Goal: Task Accomplishment & Management: Complete application form

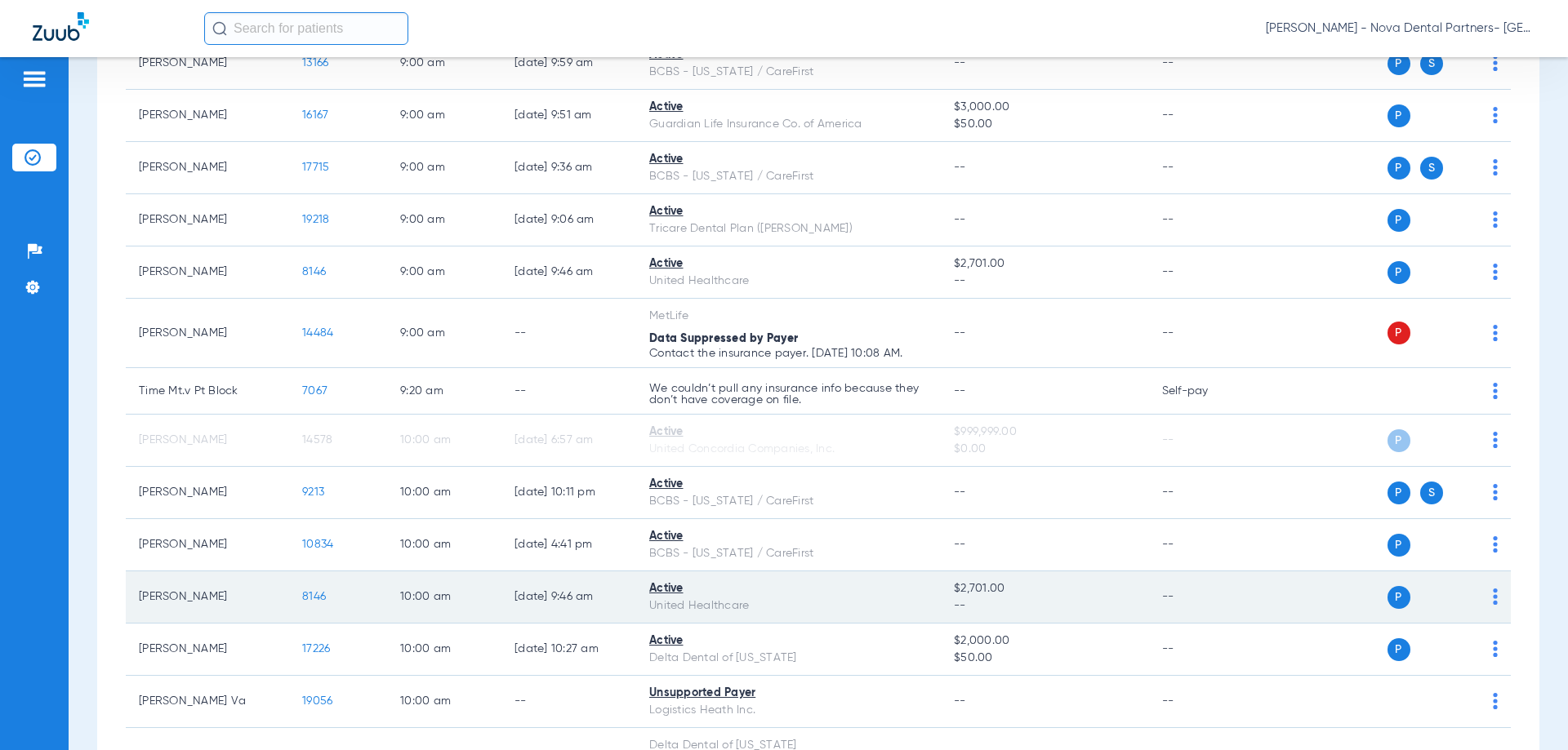
scroll to position [1524, 0]
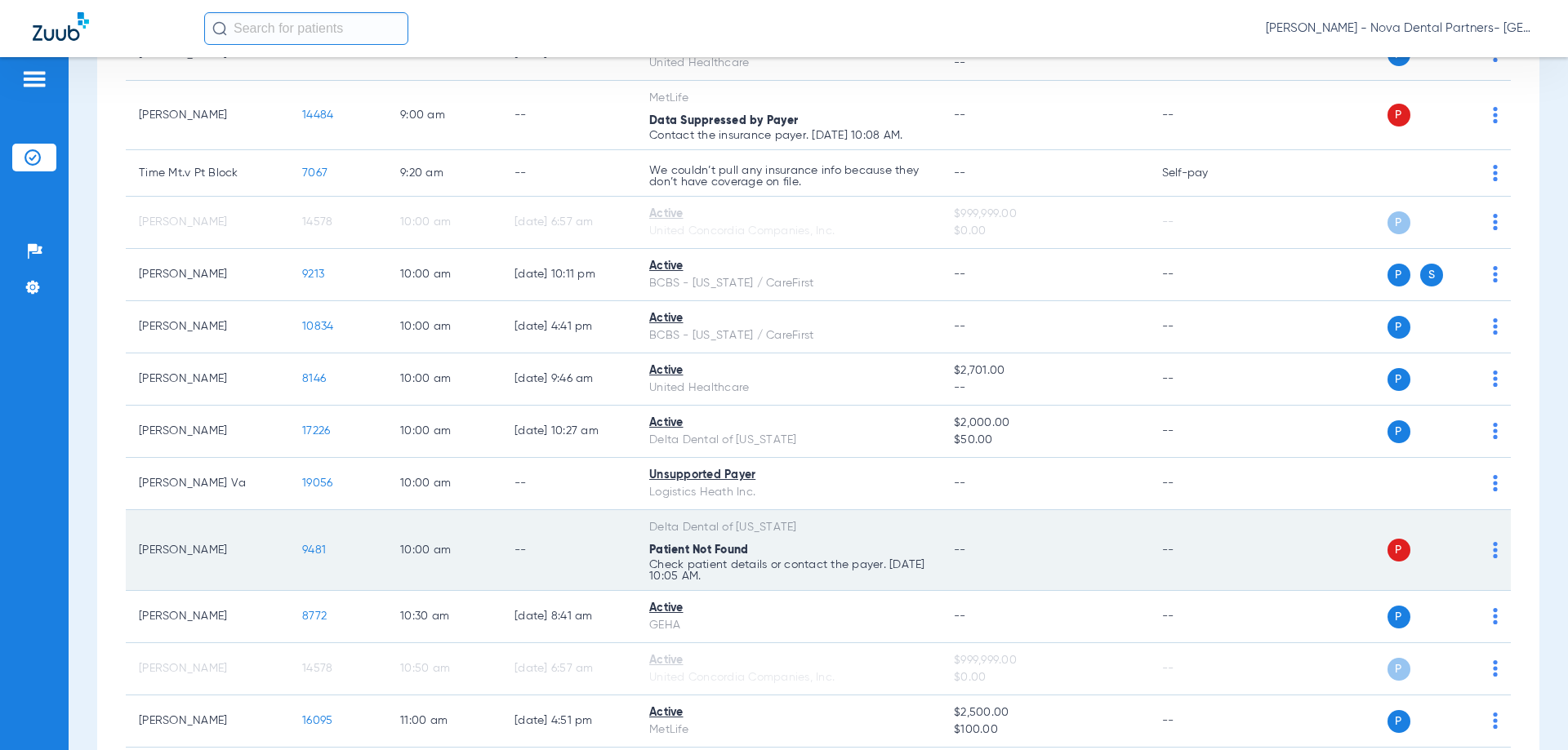
click at [1479, 552] on div "P S" at bounding box center [1379, 550] width 239 height 23
click at [1486, 553] on td "P S" at bounding box center [1385, 550] width 252 height 81
click at [1478, 555] on div "P S" at bounding box center [1379, 550] width 239 height 23
click at [1488, 549] on td "P S" at bounding box center [1385, 550] width 252 height 81
click at [1493, 551] on img at bounding box center [1495, 551] width 5 height 17
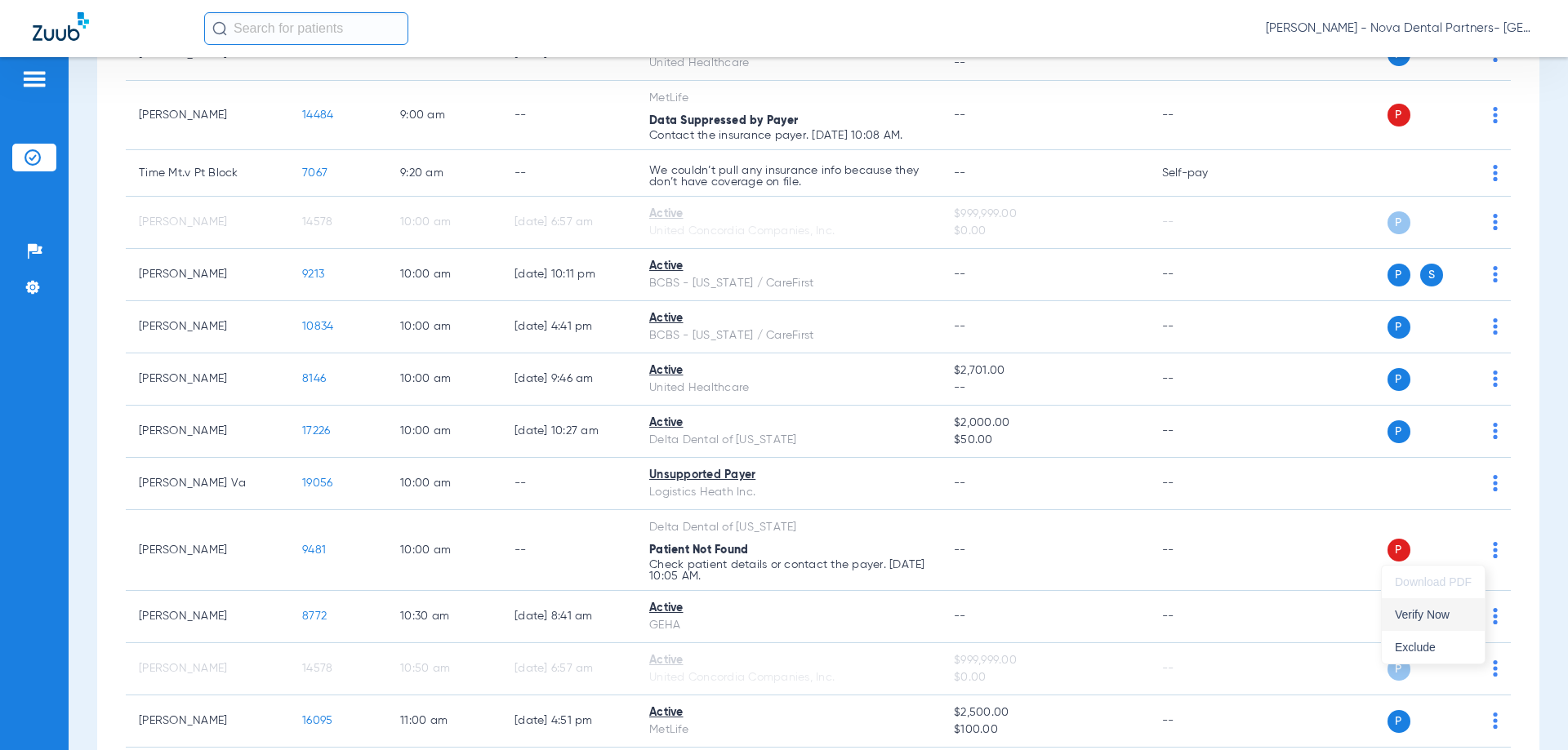
click at [1403, 615] on span "Verify Now" at bounding box center [1433, 615] width 77 height 11
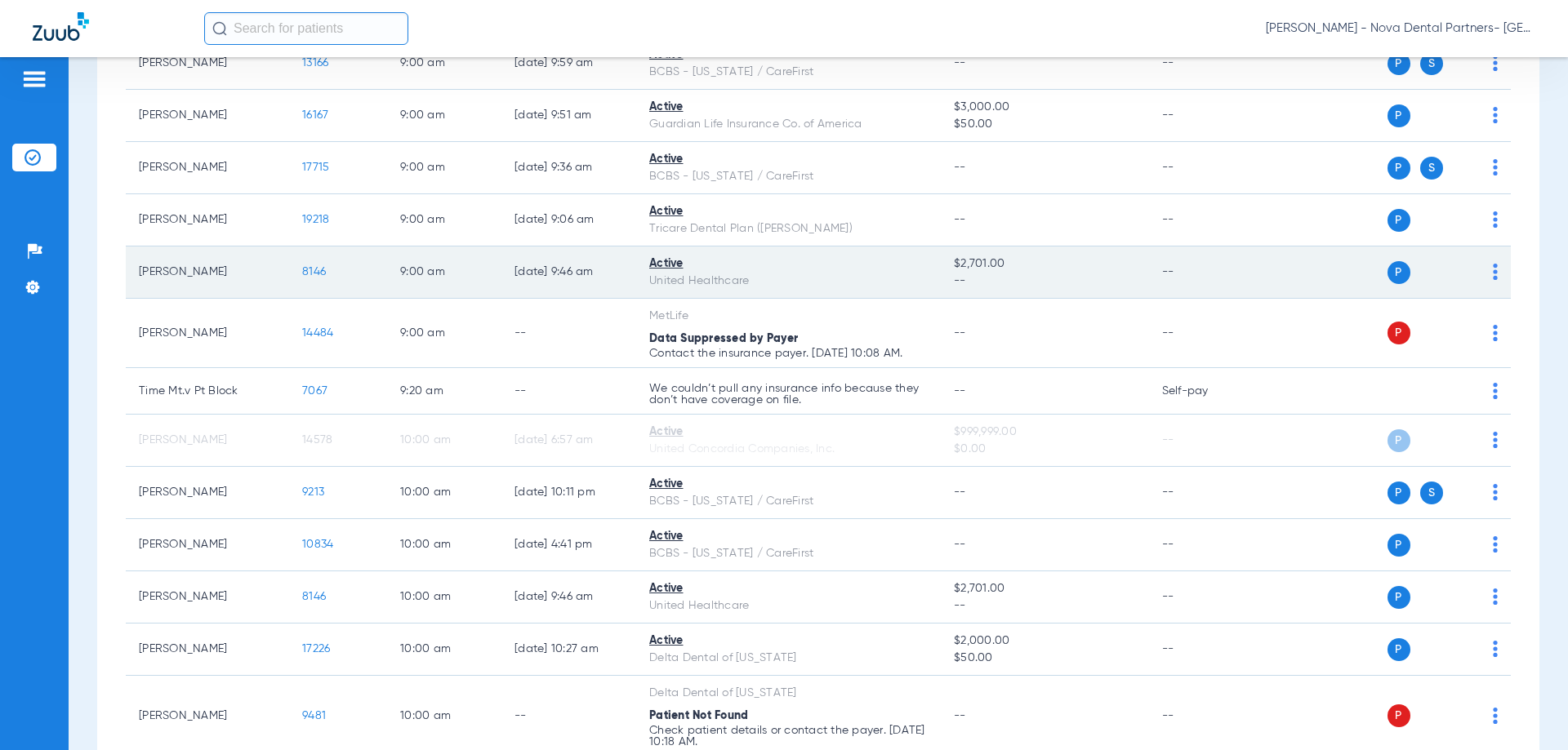
scroll to position [1742, 0]
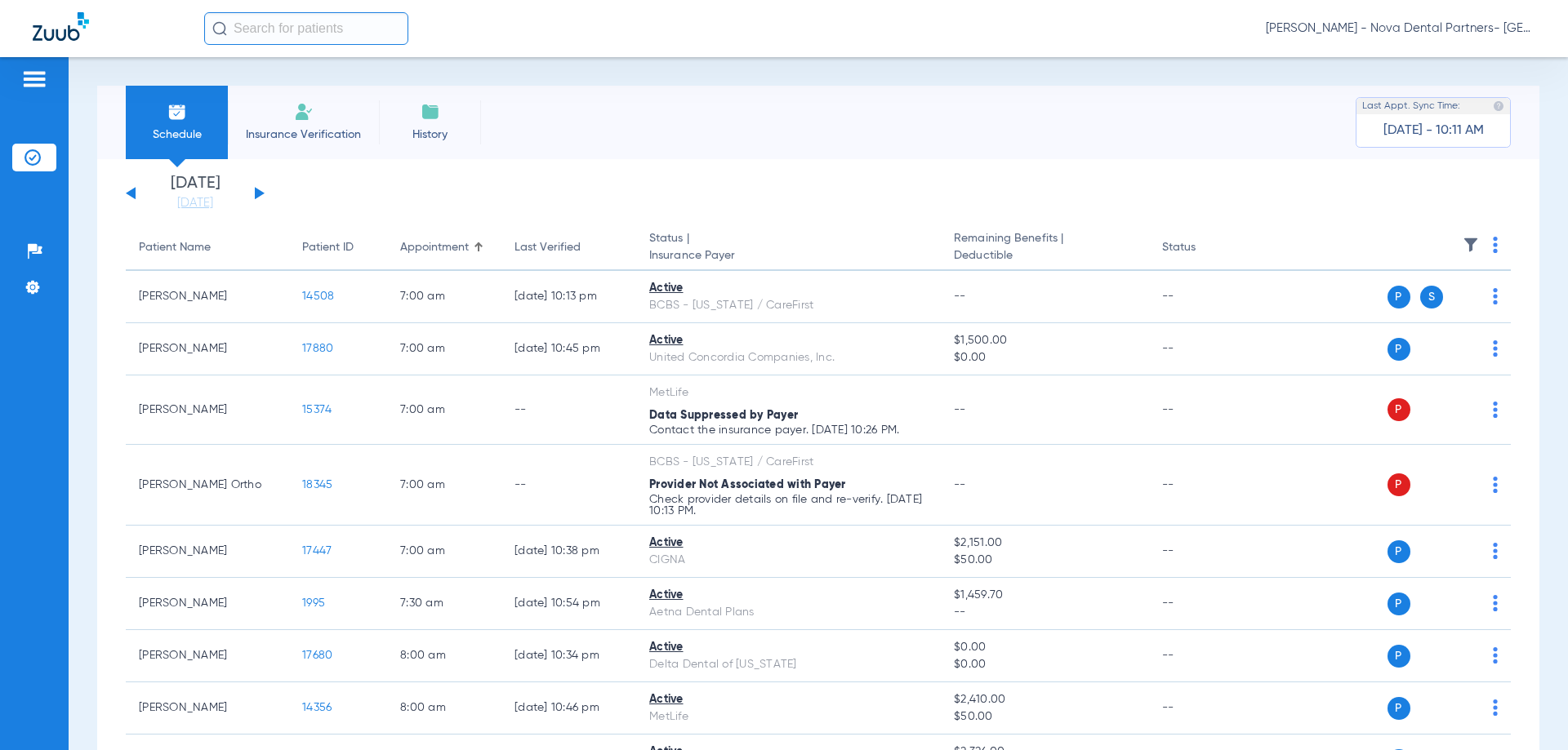
click at [922, 96] on div "Schedule Insurance Verification History Last Appt. Sync Time: Today - 10:11 AM" at bounding box center [818, 121] width 1442 height 73
click at [969, 135] on div "Schedule Insurance Verification History Last Appt. Sync Time: Today - 10:11 AM" at bounding box center [818, 121] width 1442 height 73
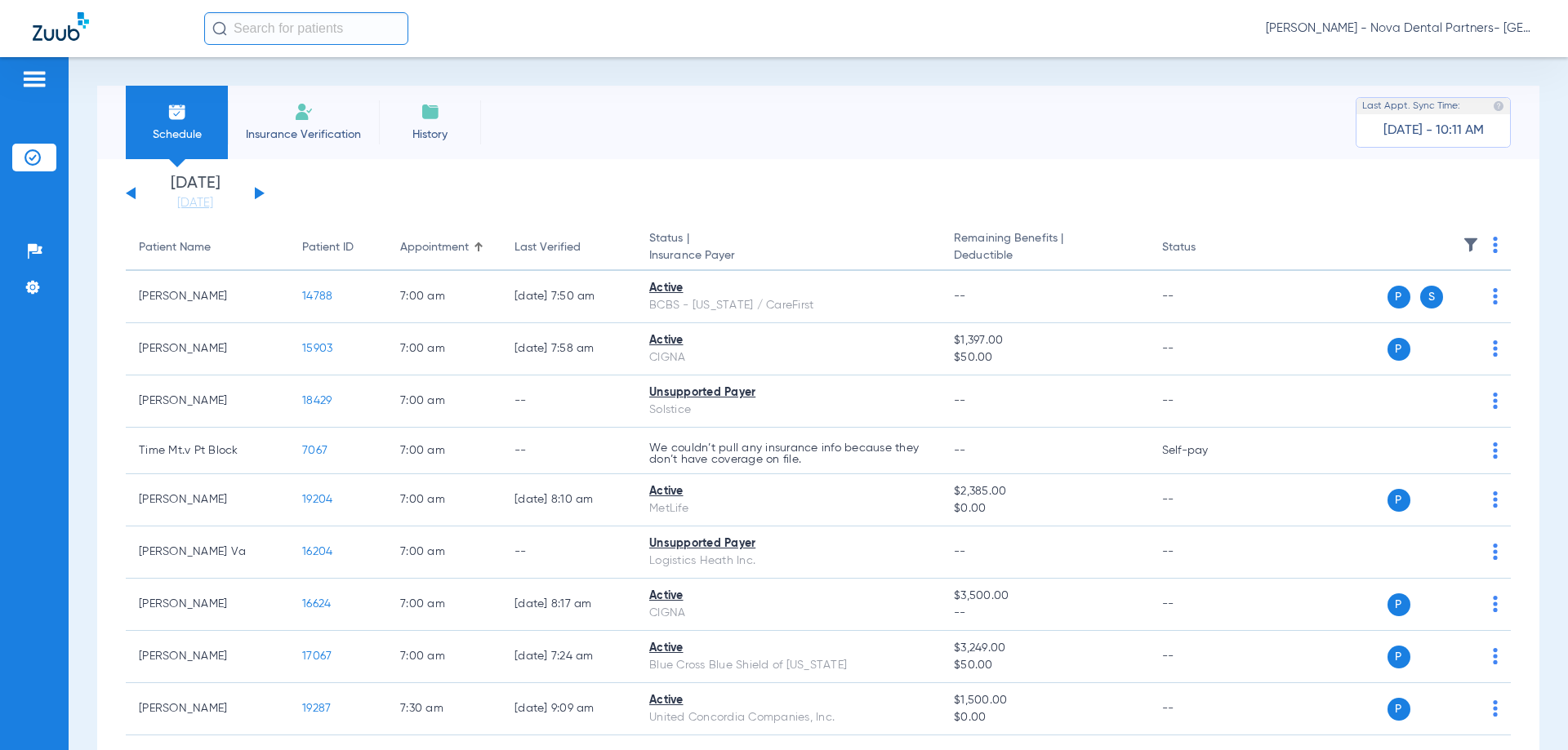
click at [300, 151] on li "Insurance Verification" at bounding box center [303, 121] width 151 height 73
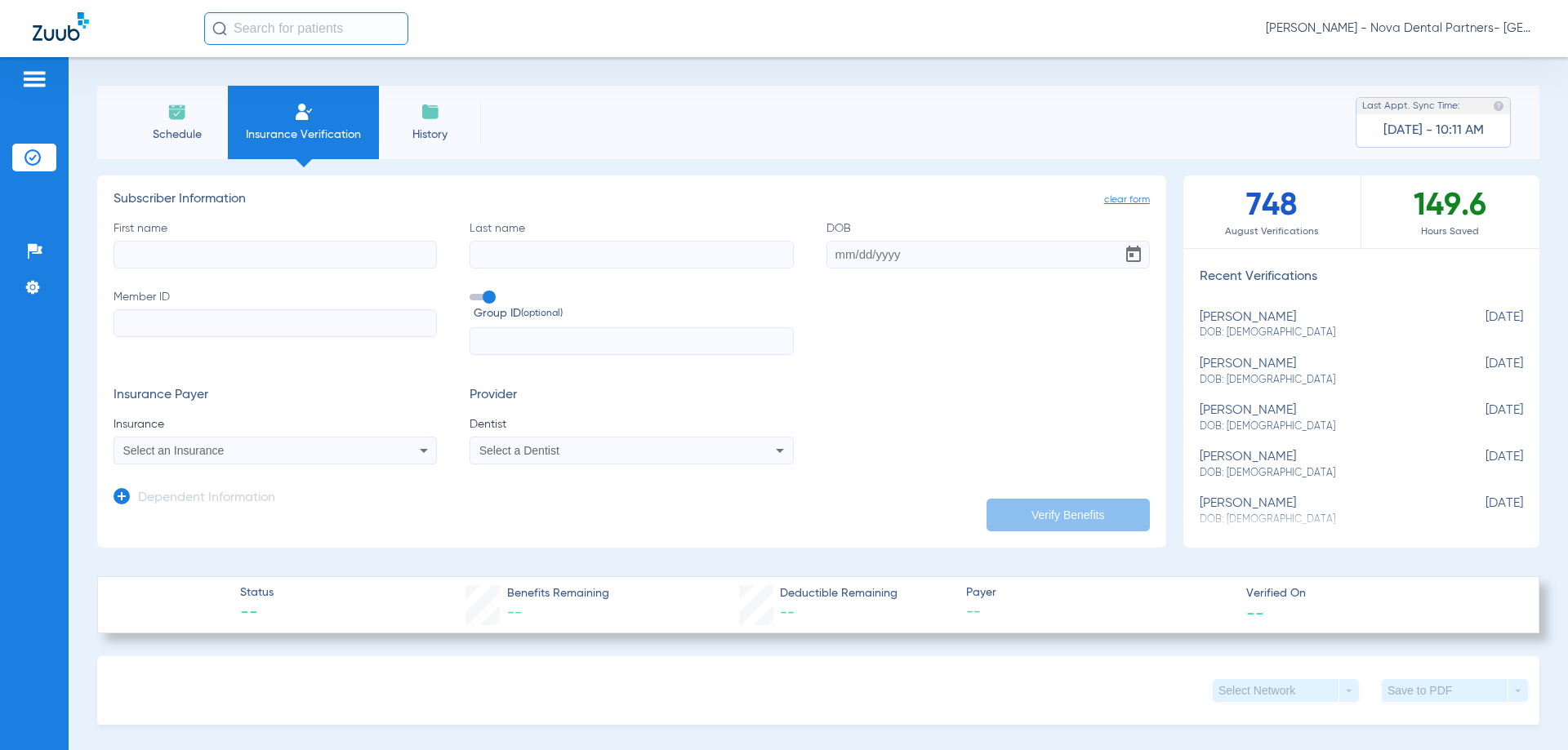
click at [272, 247] on input "First name" at bounding box center [274, 255] width 324 height 28
type input "Patrick"
click at [544, 252] on input "ruffi" at bounding box center [631, 255] width 324 height 28
type input "ruffini"
click at [863, 262] on input "DOB" at bounding box center [988, 255] width 324 height 28
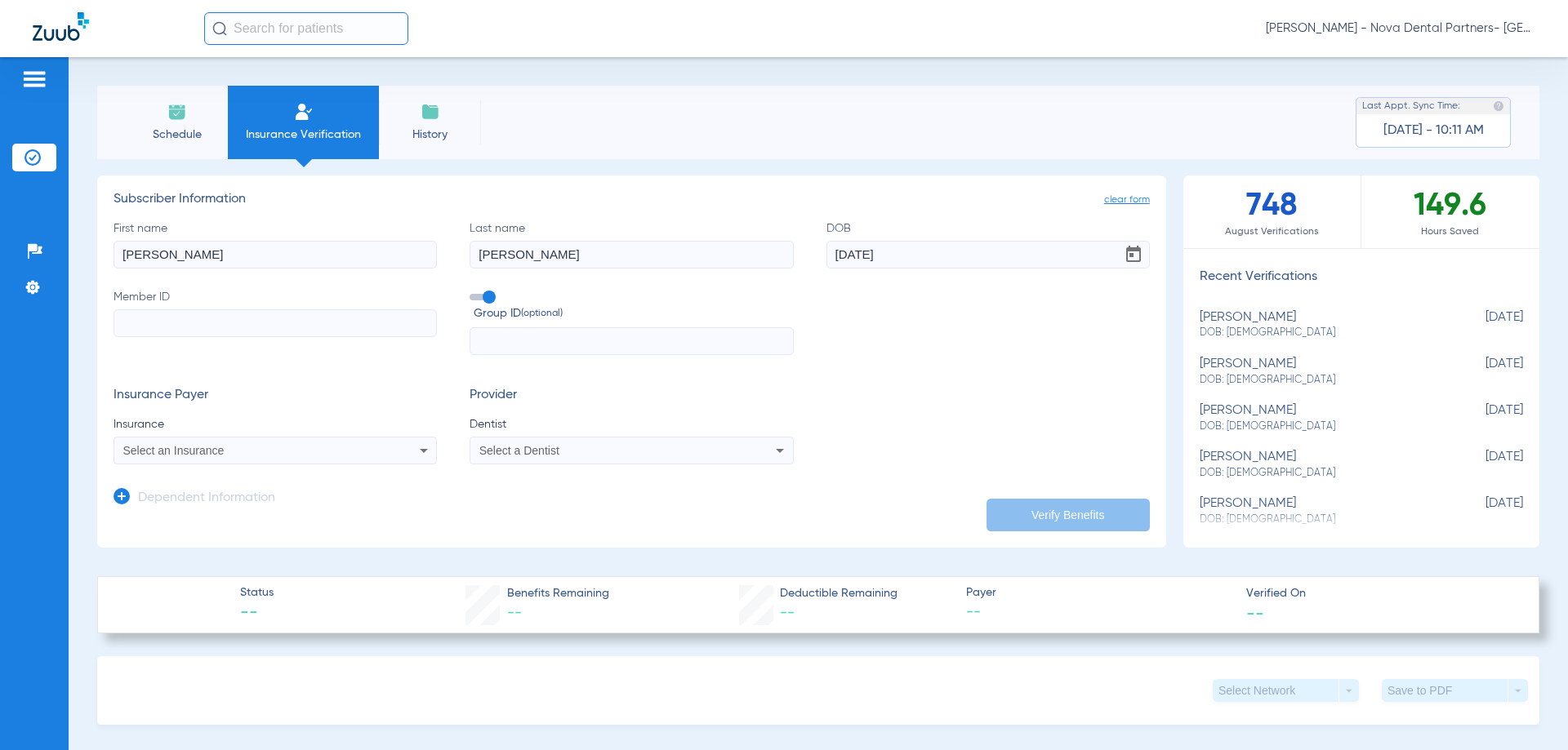
type input "08/02/2019"
click at [924, 358] on form "First name Patrick Last name ruffini DOB 08/02/2019 Member ID Group ID (optiona…" at bounding box center [631, 343] width 1037 height 245
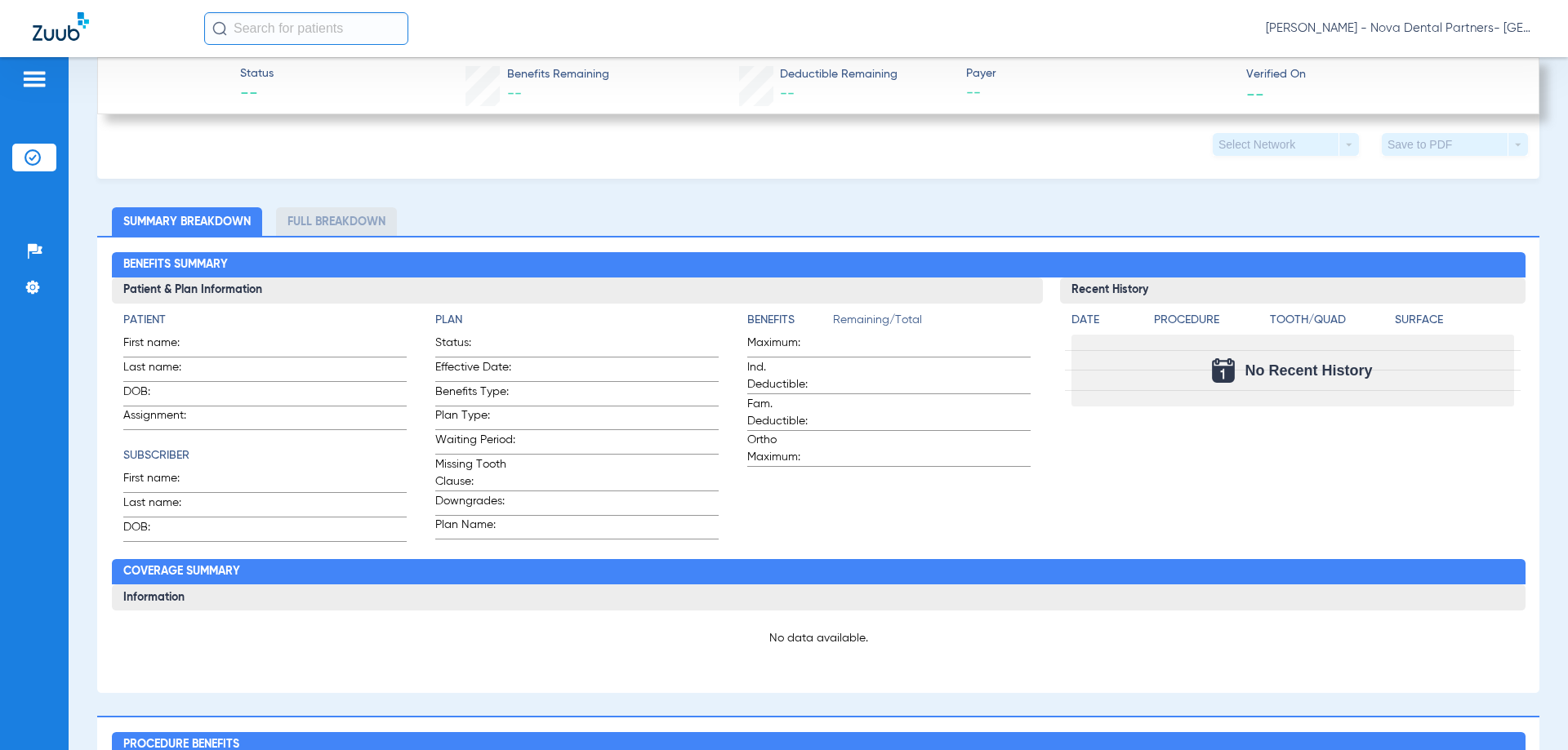
scroll to position [111, 0]
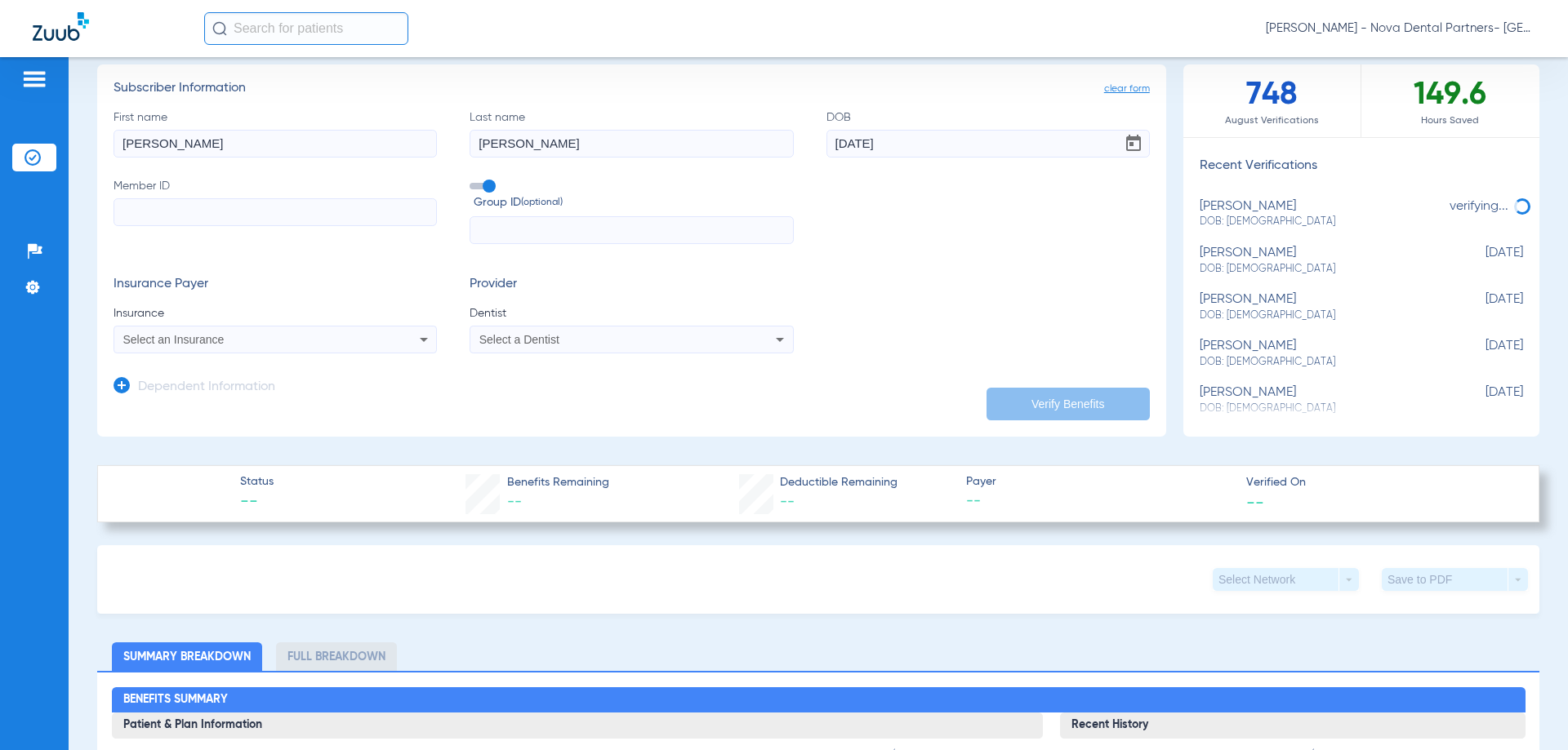
click at [346, 660] on li "Full Breakdown" at bounding box center [337, 656] width 121 height 29
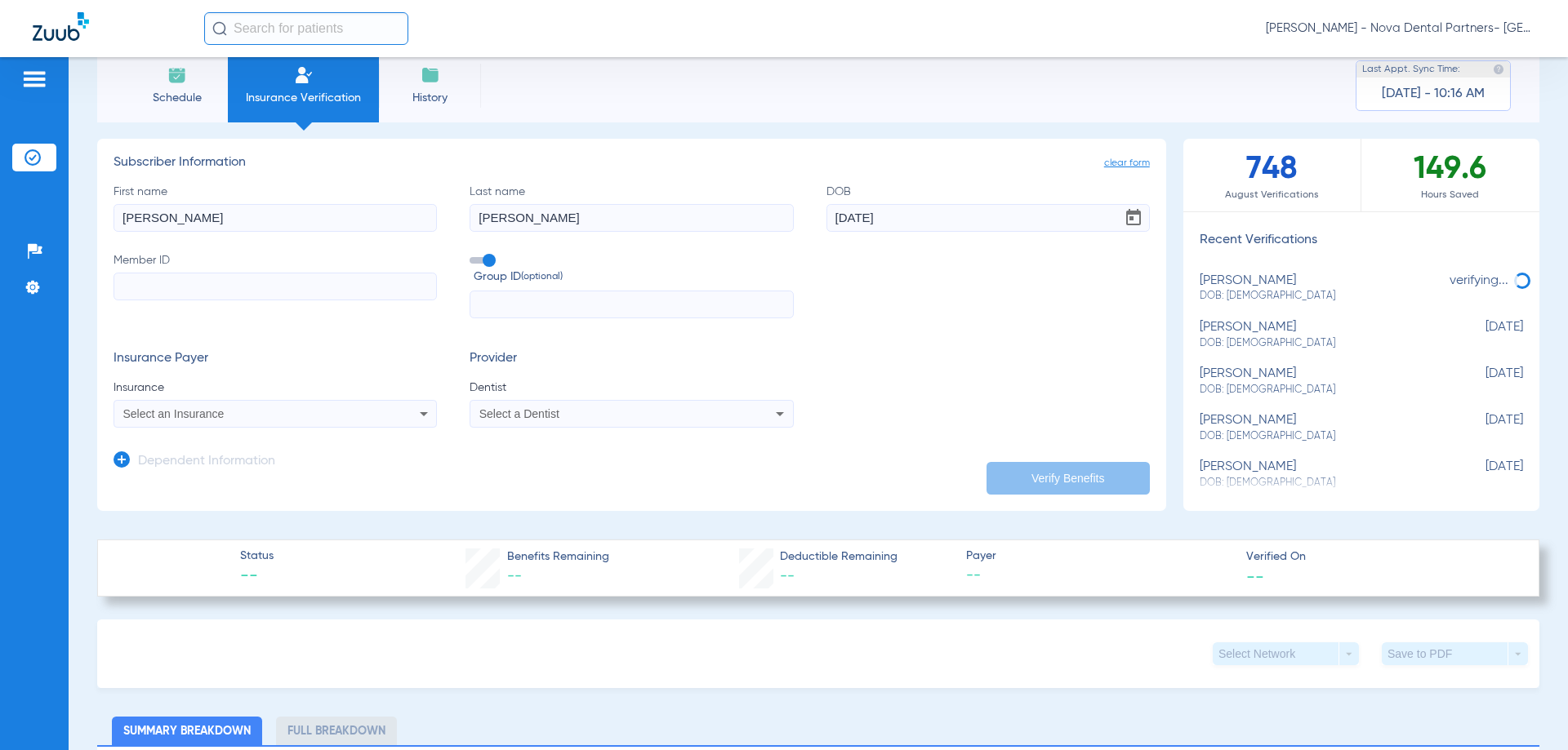
scroll to position [0, 0]
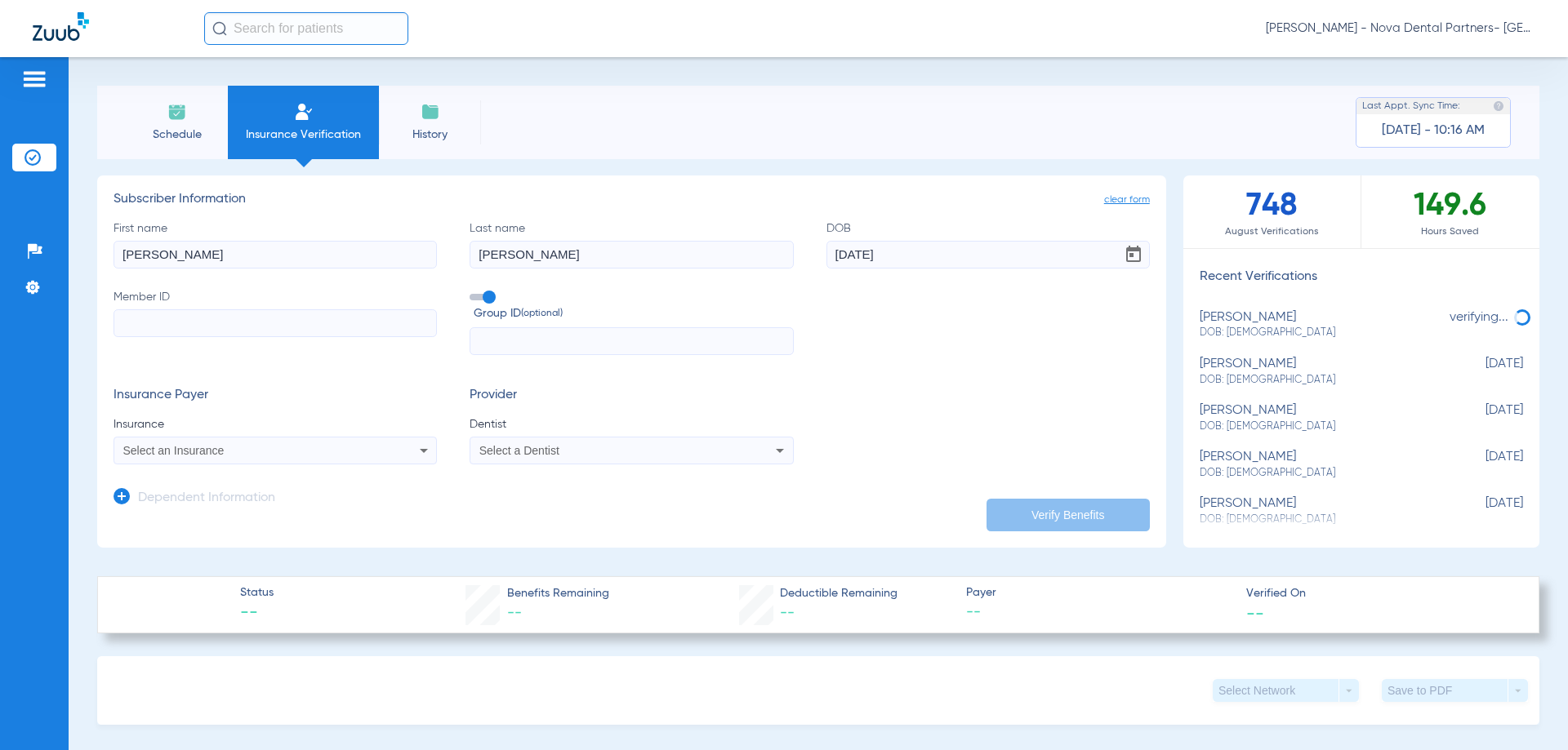
click at [562, 454] on div "Select a Dentist" at bounding box center [601, 451] width 244 height 11
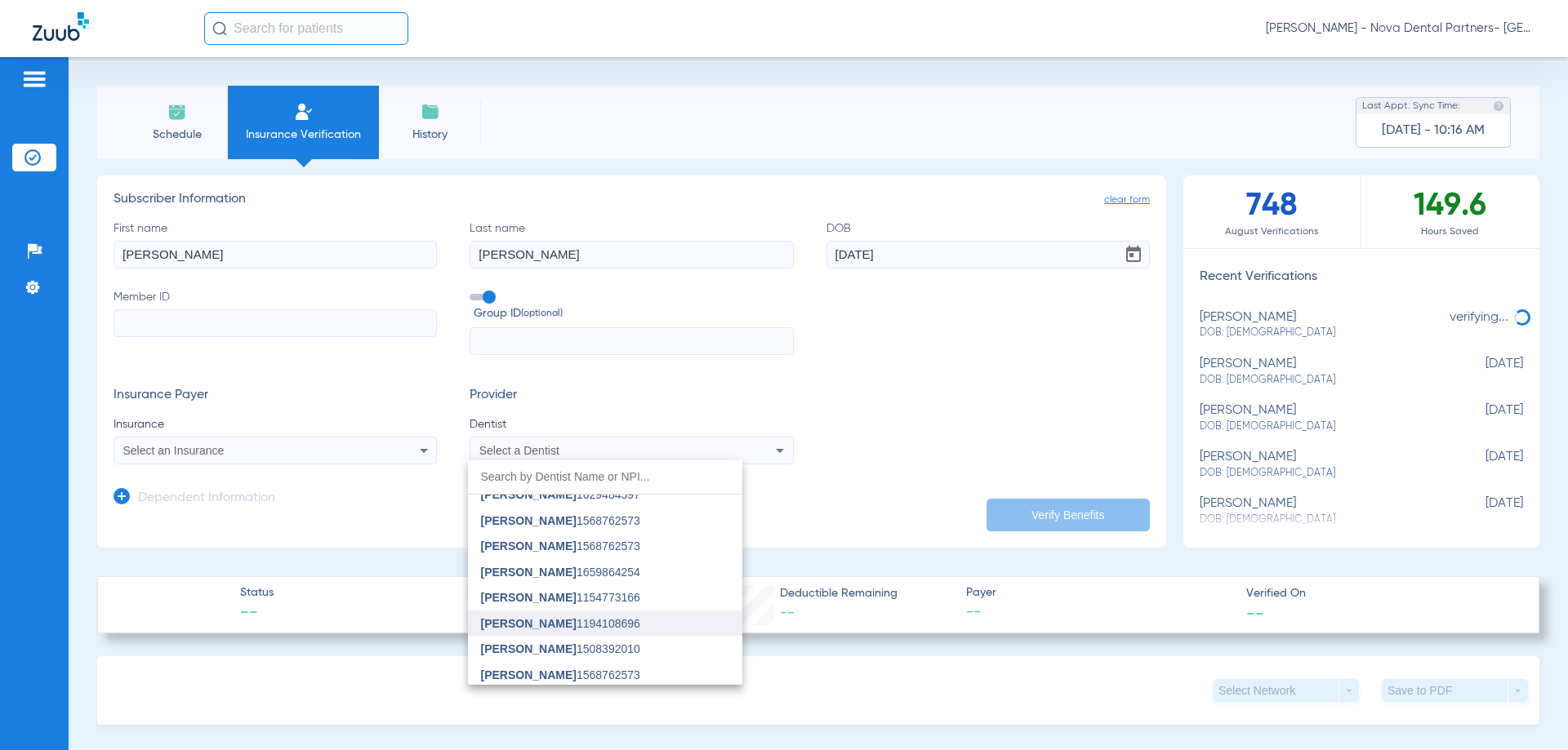
scroll to position [299, 0]
click at [615, 647] on span "Kamran Tavakkoli 1568762573" at bounding box center [561, 646] width 159 height 11
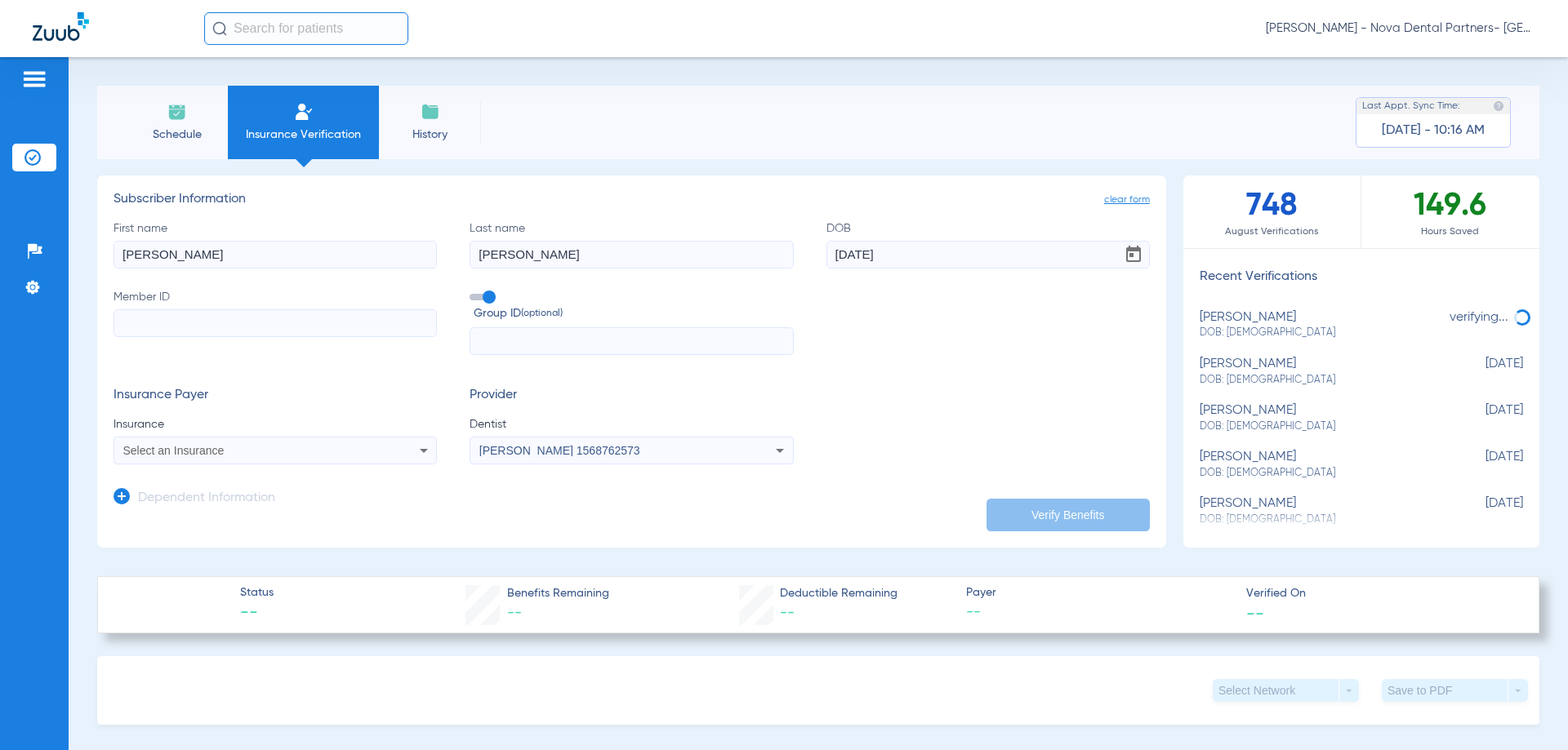
click at [560, 254] on input "ruffini" at bounding box center [631, 255] width 324 height 28
click at [311, 314] on input "Member ID" at bounding box center [274, 324] width 324 height 28
type input "xir905133423"
click at [304, 450] on div "Select an Insurance" at bounding box center [245, 451] width 244 height 11
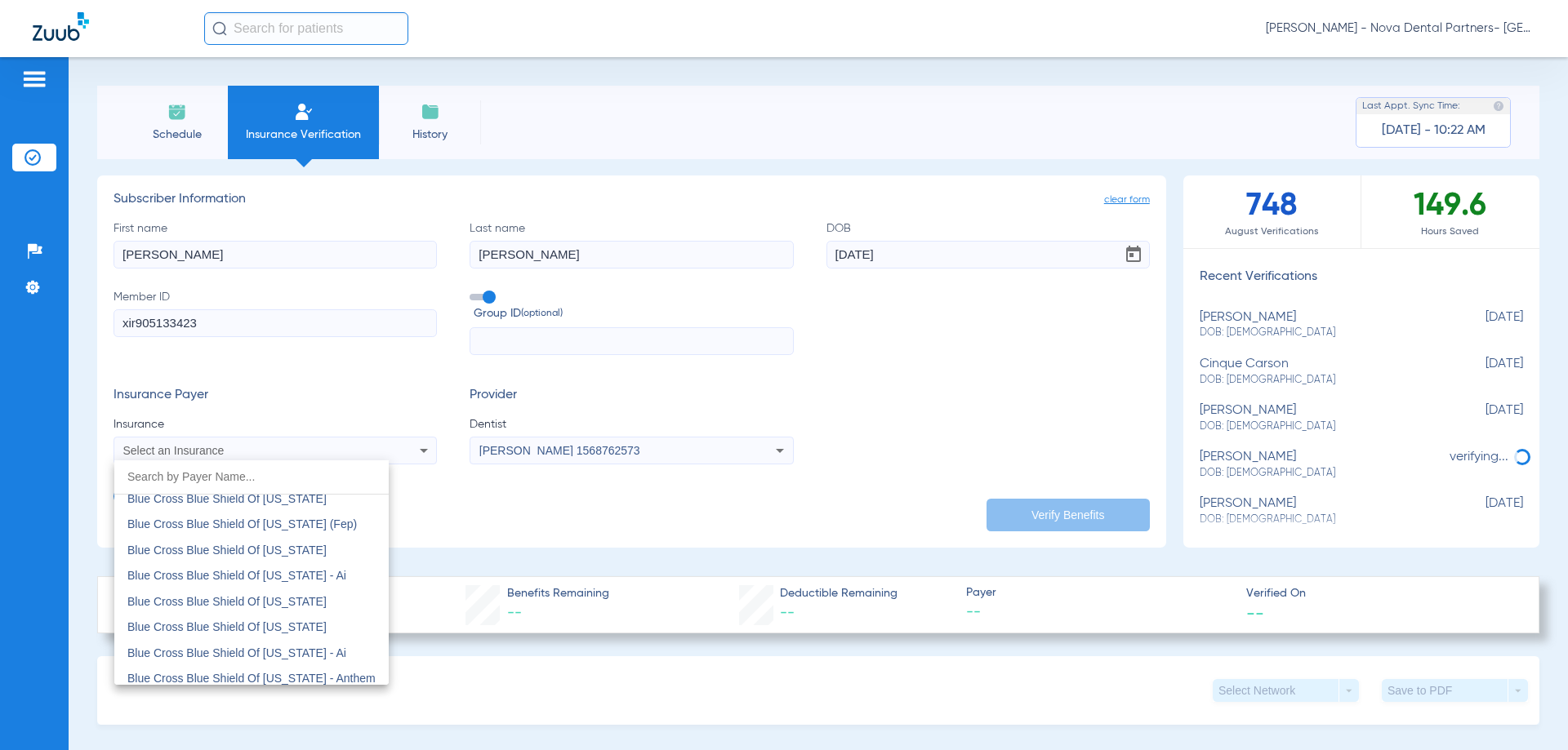
scroll to position [1960, 0]
click at [546, 538] on div at bounding box center [784, 375] width 1568 height 750
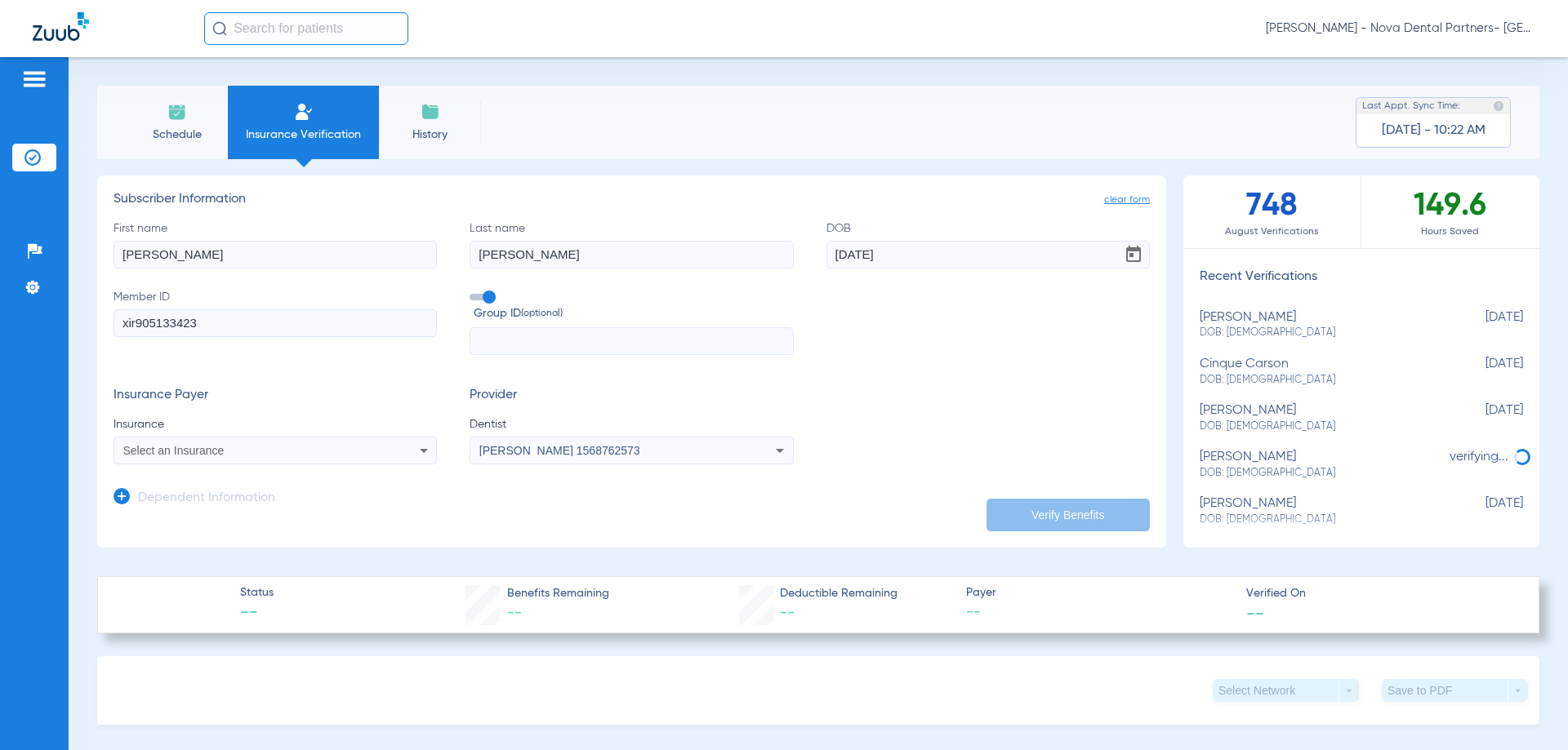
click at [961, 404] on div "Insurance Payer Insurance Select an Insurance Provider Dentist Kamran Tavakkoli…" at bounding box center [631, 426] width 1037 height 77
click at [348, 327] on input "xir905133423" at bounding box center [274, 324] width 324 height 28
click at [529, 340] on input "text" at bounding box center [631, 341] width 324 height 28
click at [505, 524] on app-manual-verification-form "clear form Subscriber Information First name Patrick Last name ruffini DOB 08/0…" at bounding box center [631, 362] width 1069 height 373
click at [346, 454] on div "Select an Insurance" at bounding box center [245, 451] width 244 height 11
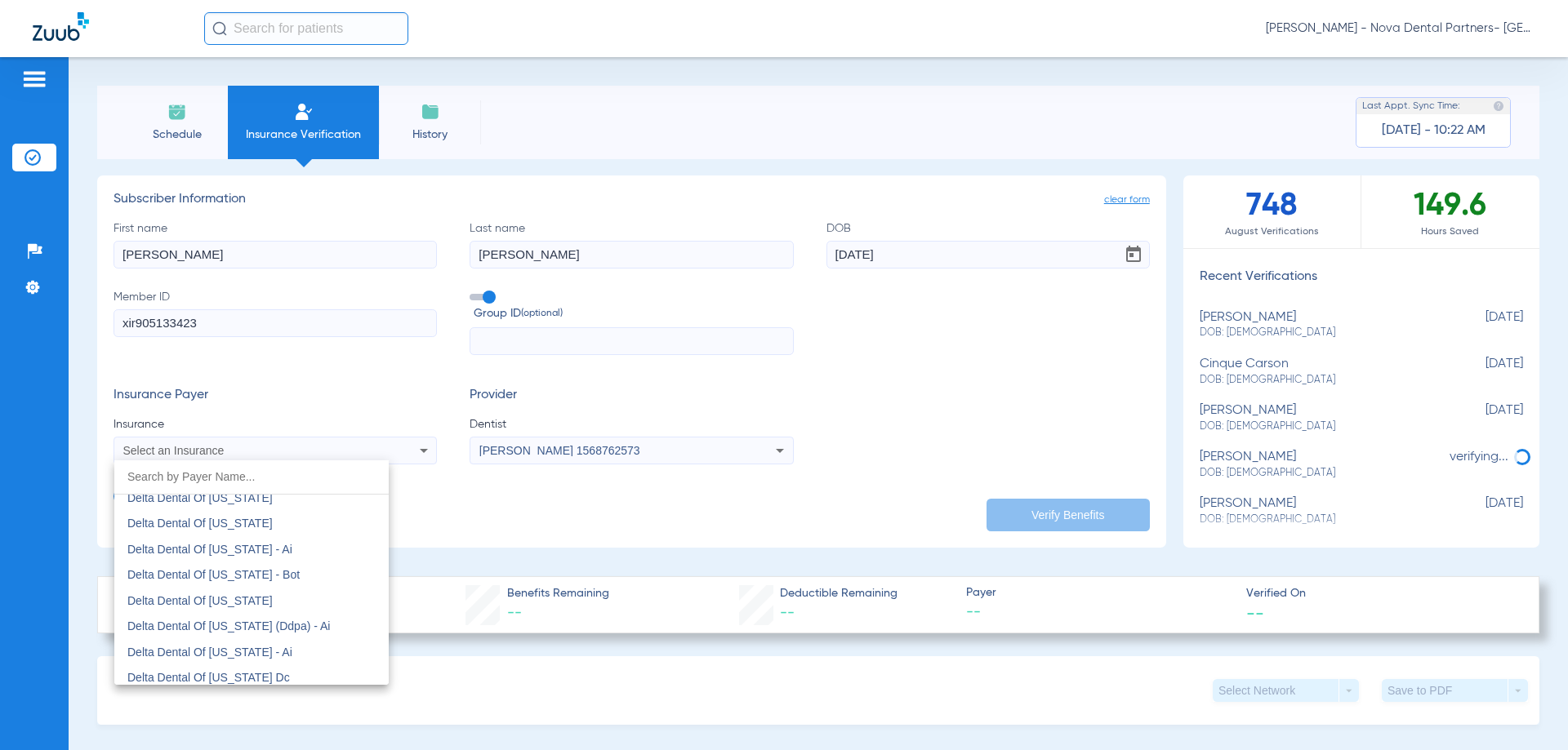
scroll to position [4572, 0]
drag, startPoint x: 503, startPoint y: 476, endPoint x: 686, endPoint y: 298, distance: 255.3
click at [507, 475] on div at bounding box center [784, 375] width 1568 height 750
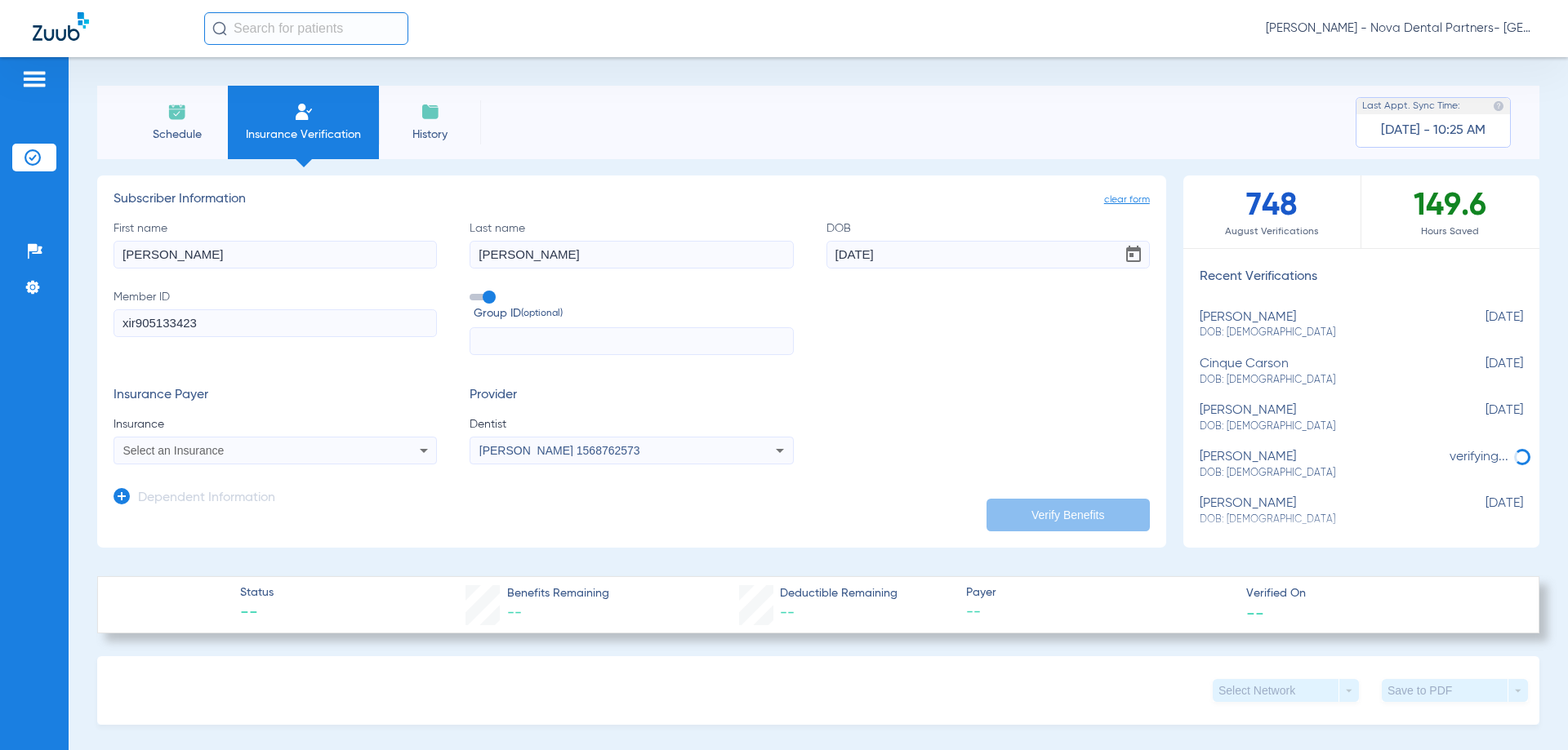
click at [616, 383] on form "First name Patrick Last name ruffini DOB 08/02/2019 Member ID xir905133423 Grou…" at bounding box center [631, 343] width 1037 height 245
click at [309, 436] on app-form-autocomplete "Insurance Select an Insurance" at bounding box center [274, 440] width 324 height 48
click at [312, 459] on div "Select an Insurance" at bounding box center [274, 451] width 322 height 19
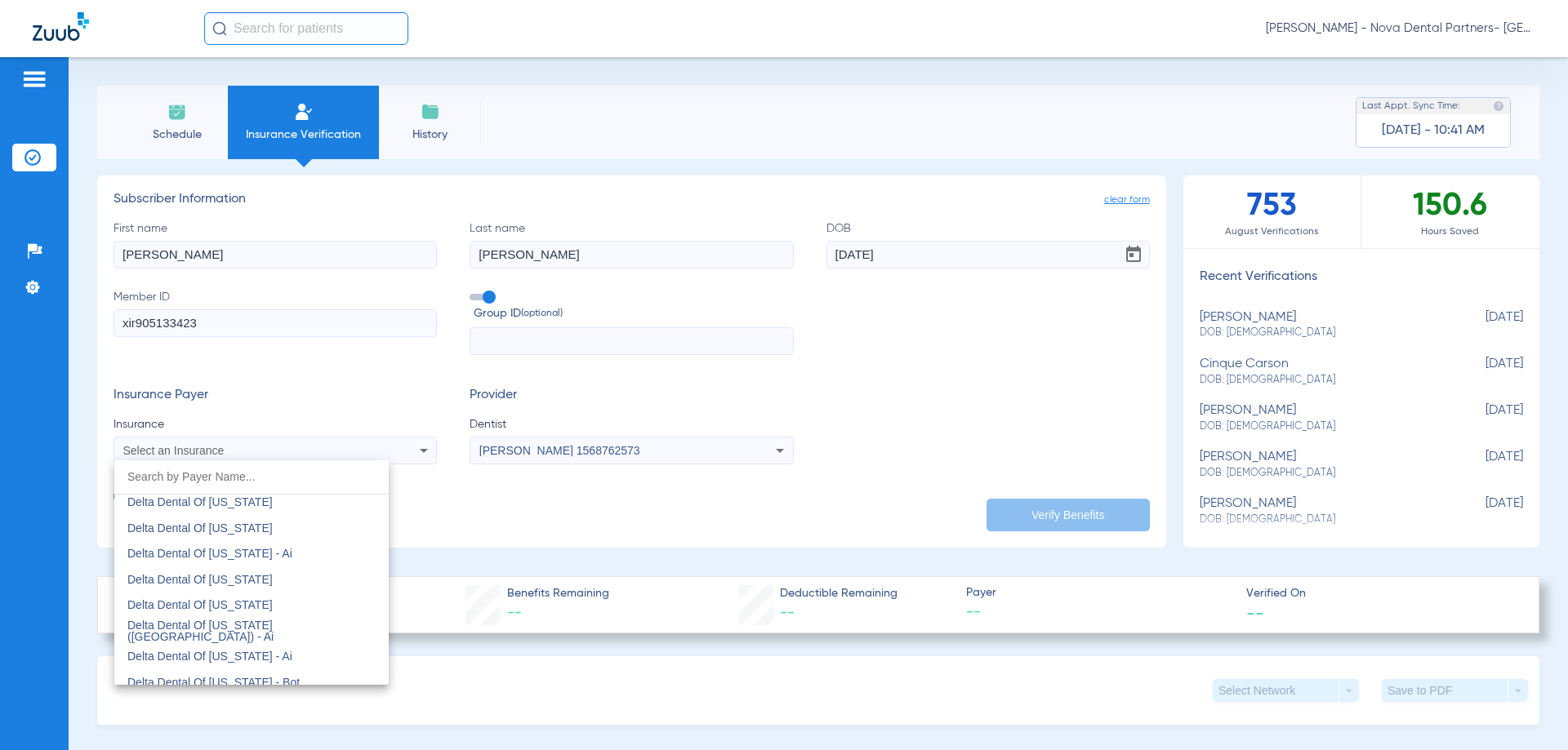
scroll to position [2943, 0]
click at [455, 522] on div at bounding box center [784, 375] width 1568 height 750
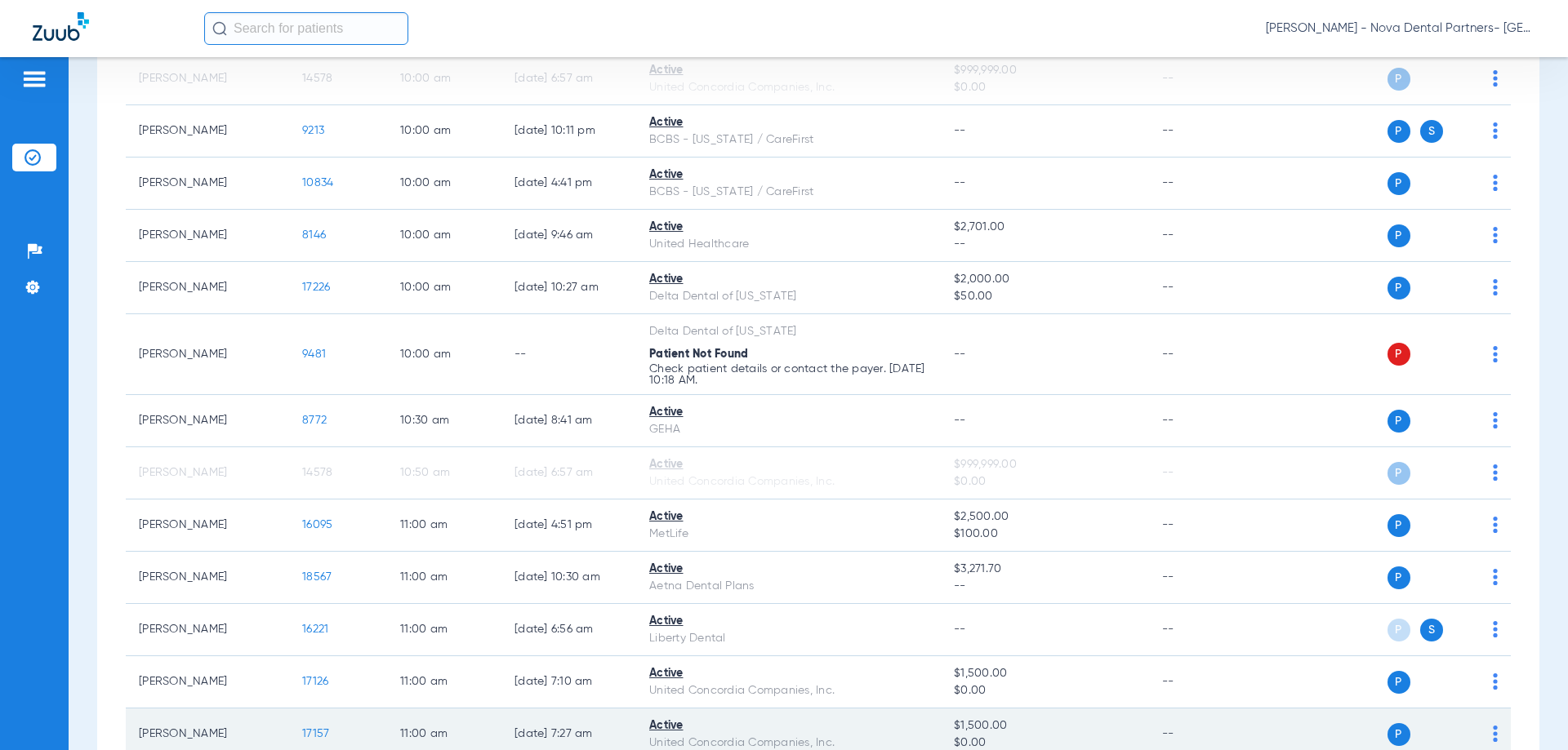
scroll to position [1524, 0]
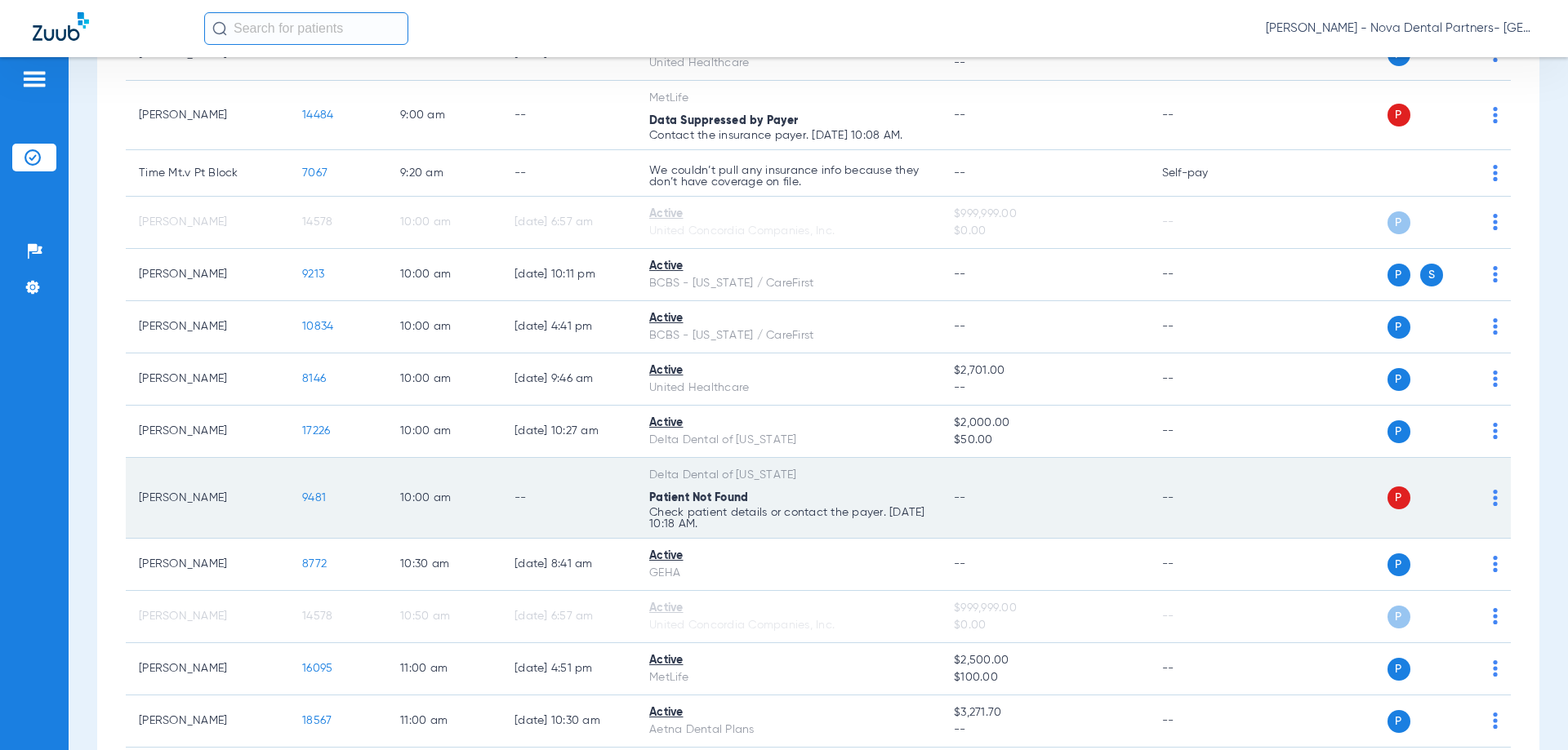
click at [726, 476] on div "Delta Dental of [US_STATE]" at bounding box center [788, 476] width 278 height 17
click at [784, 469] on div "Delta Dental of [US_STATE]" at bounding box center [788, 476] width 278 height 17
click at [1493, 499] on img at bounding box center [1495, 498] width 5 height 17
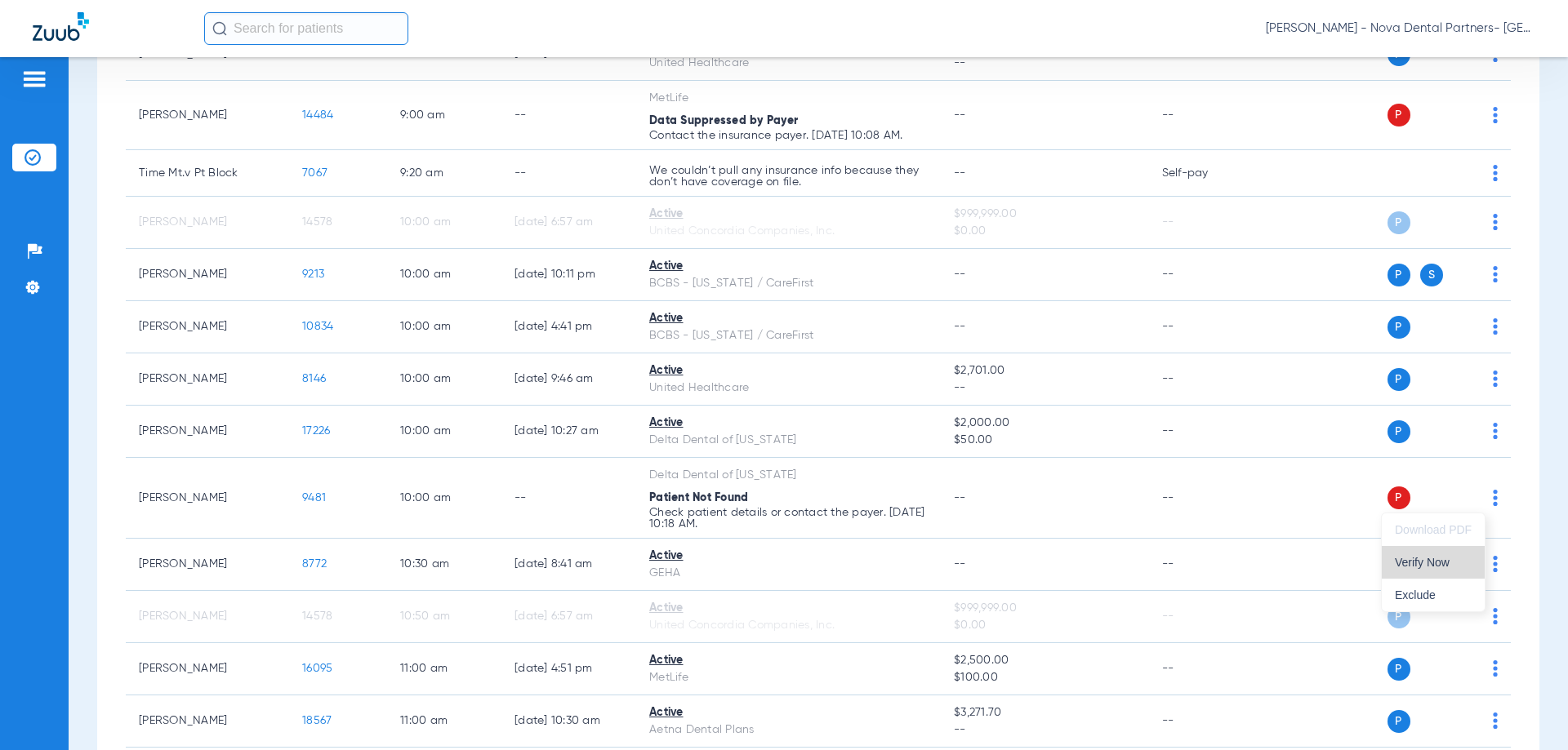
click at [1447, 562] on span "Verify Now" at bounding box center [1433, 563] width 77 height 11
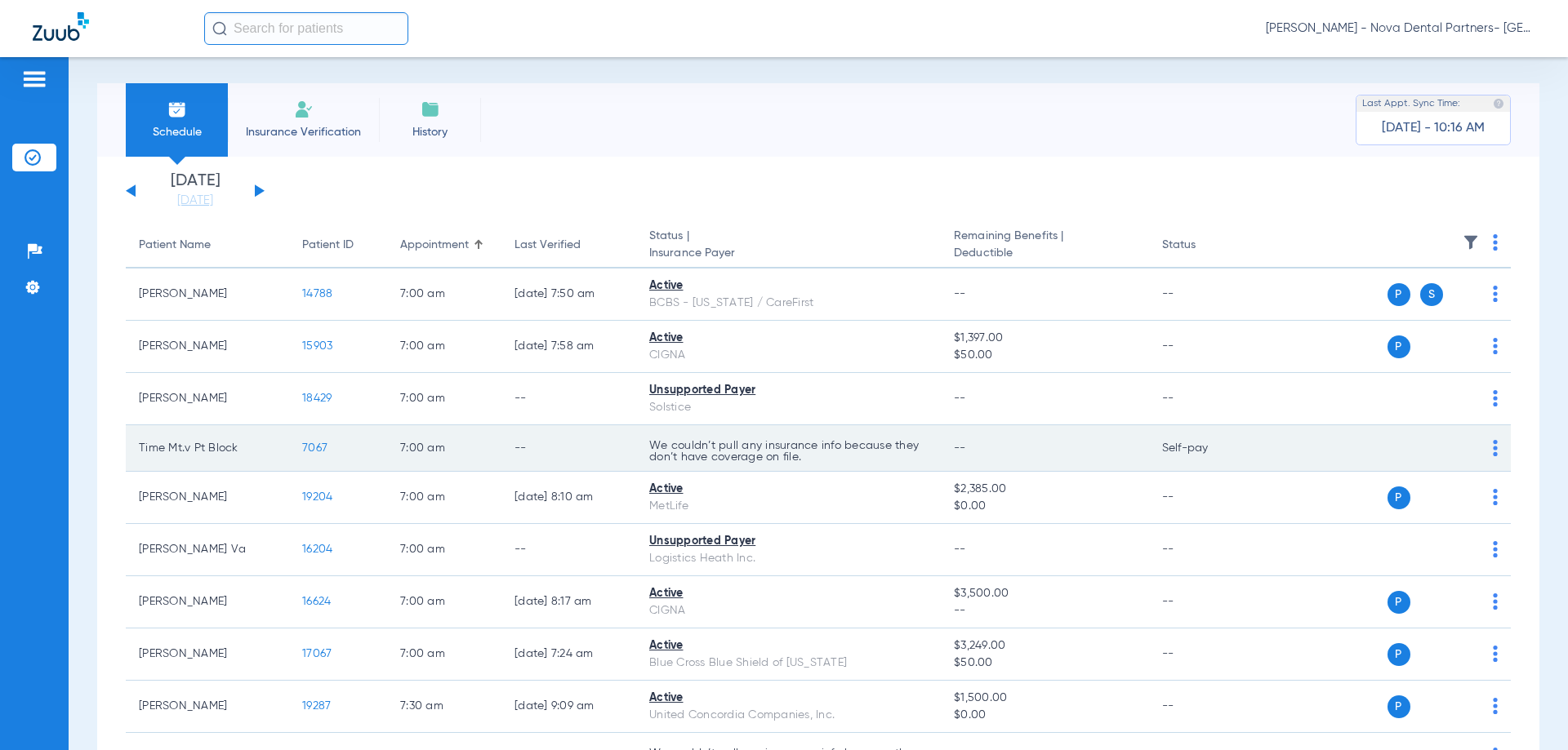
scroll to position [0, 0]
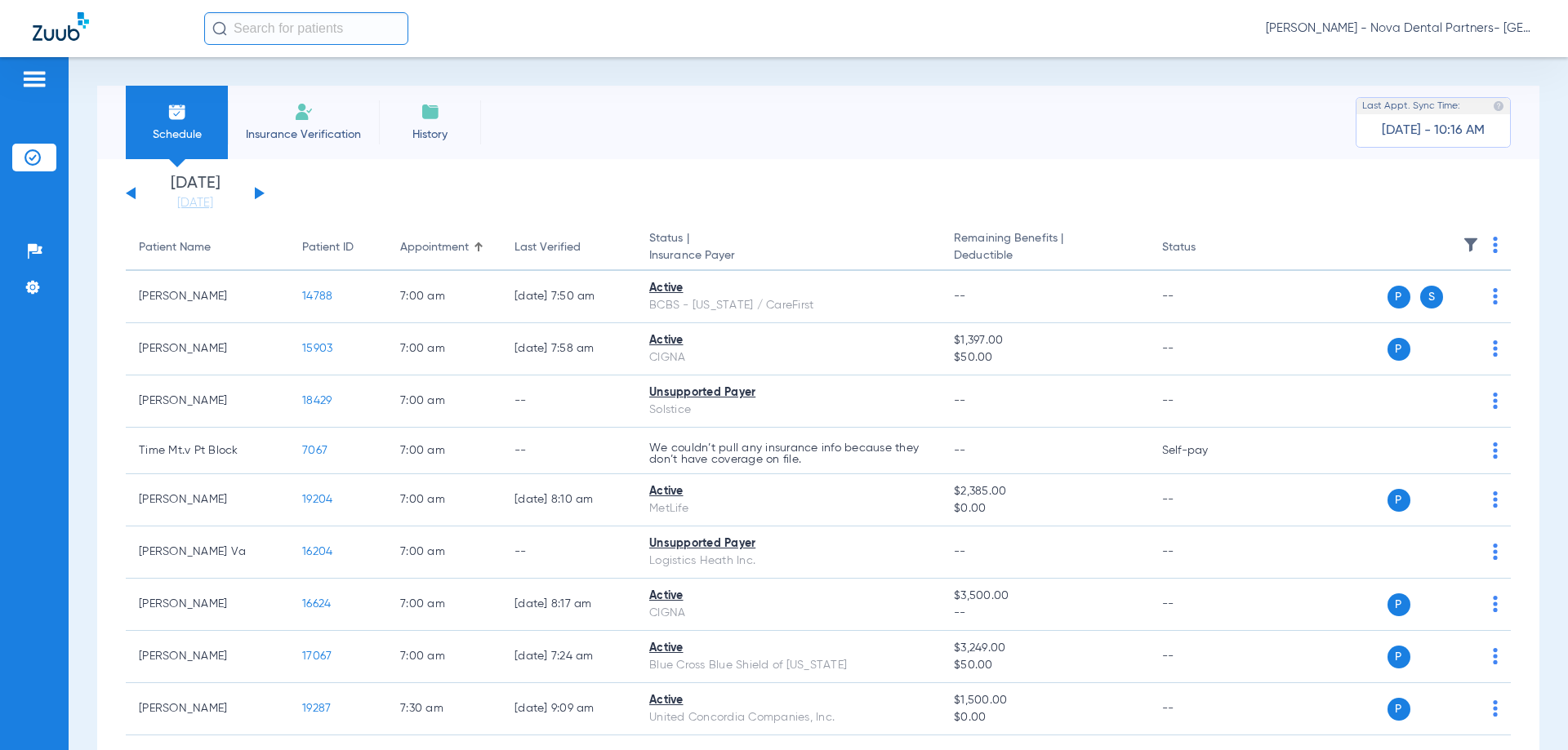
click at [1461, 137] on span "[DATE] - 10:16 AM" at bounding box center [1433, 131] width 103 height 17
click at [1460, 105] on div "Last Appt. Sync Time:" at bounding box center [1434, 107] width 154 height 17
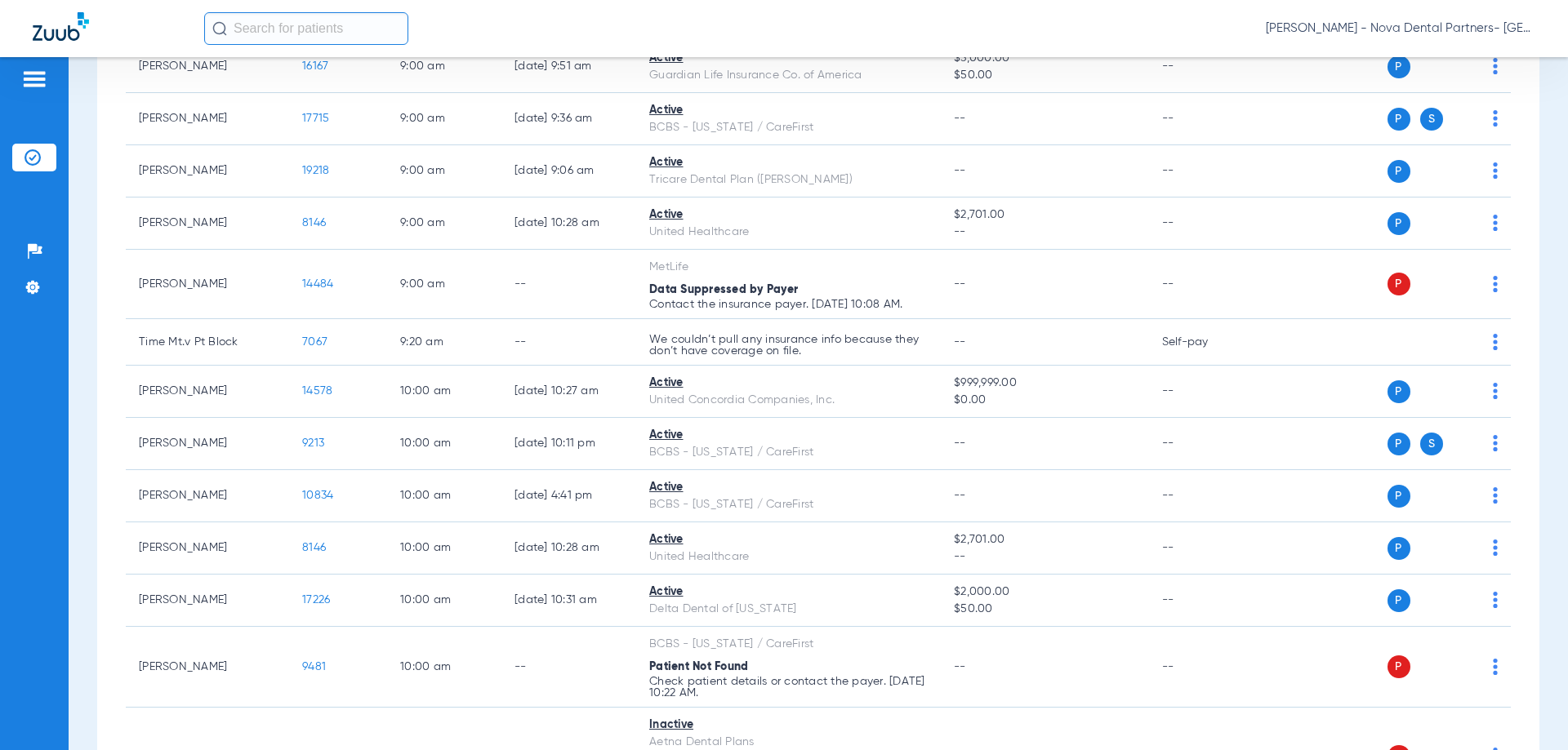
scroll to position [1524, 0]
